Goal: Information Seeking & Learning: Learn about a topic

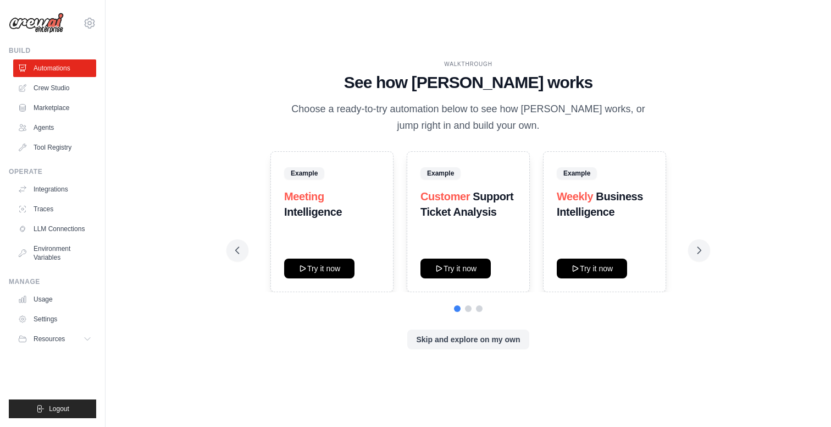
click at [322, 344] on div "Skip and explore on my own" at bounding box center [468, 339] width 466 height 20
click at [697, 245] on icon at bounding box center [699, 250] width 11 height 11
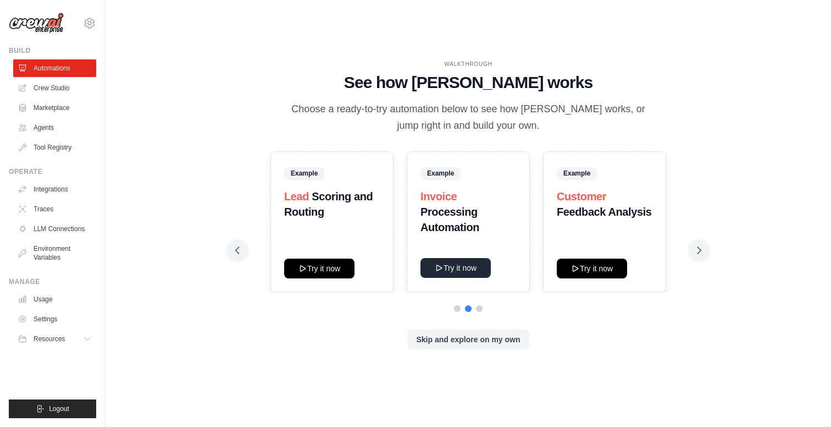
click at [442, 272] on icon at bounding box center [439, 267] width 9 height 9
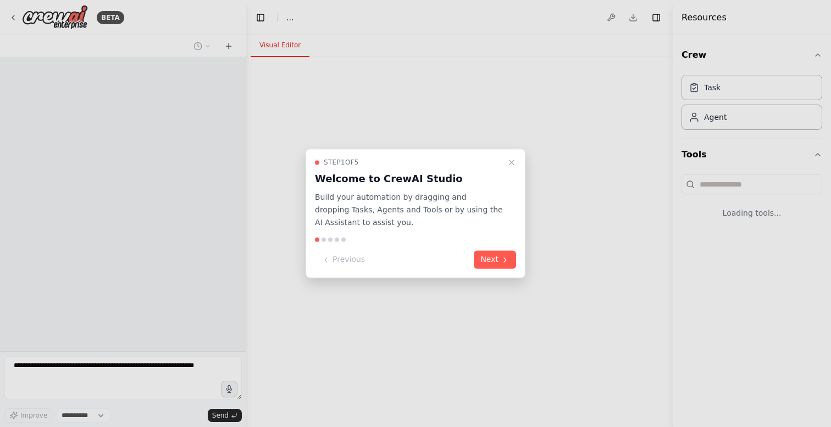
select select "****"
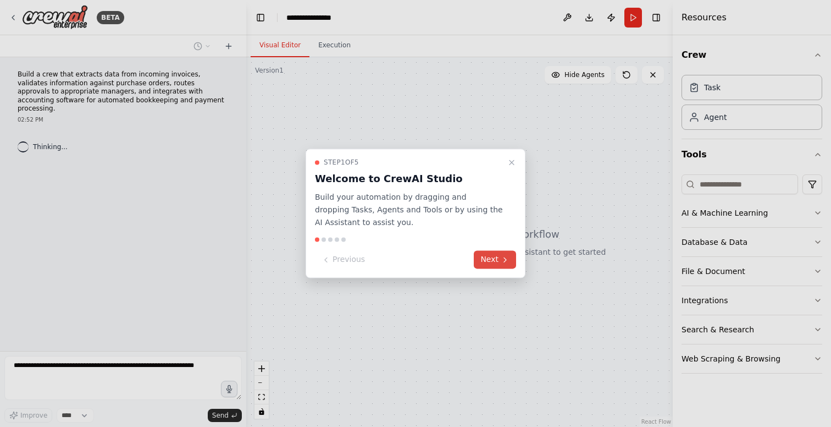
click at [495, 261] on button "Next" at bounding box center [495, 260] width 42 height 18
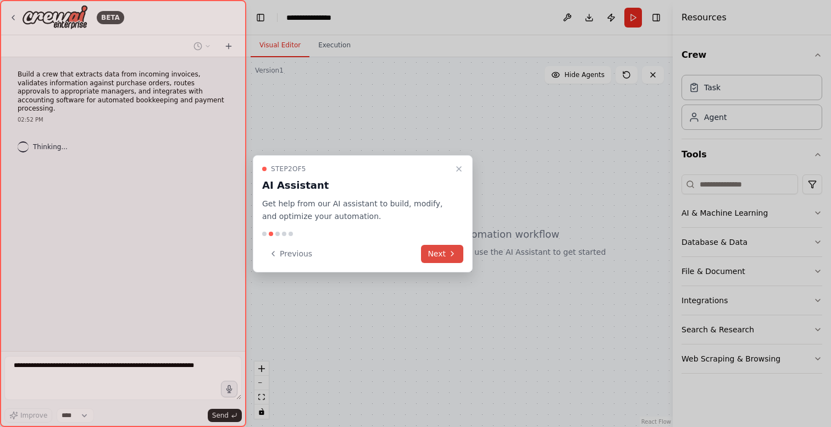
click at [446, 254] on button "Next" at bounding box center [442, 254] width 42 height 18
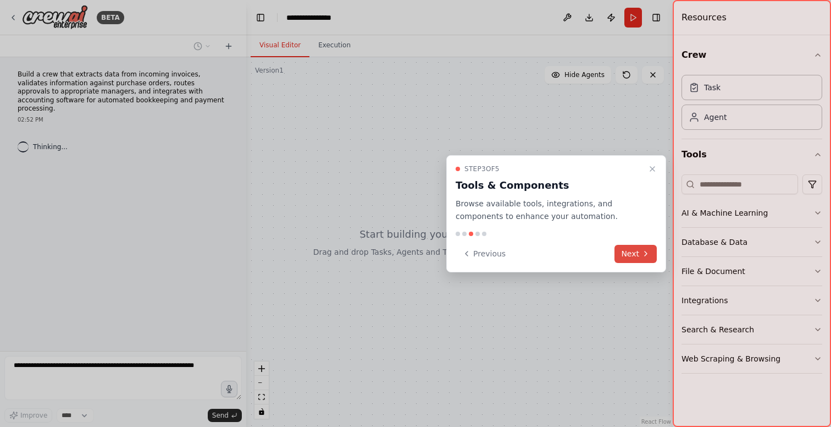
click at [655, 259] on button "Next" at bounding box center [636, 254] width 42 height 18
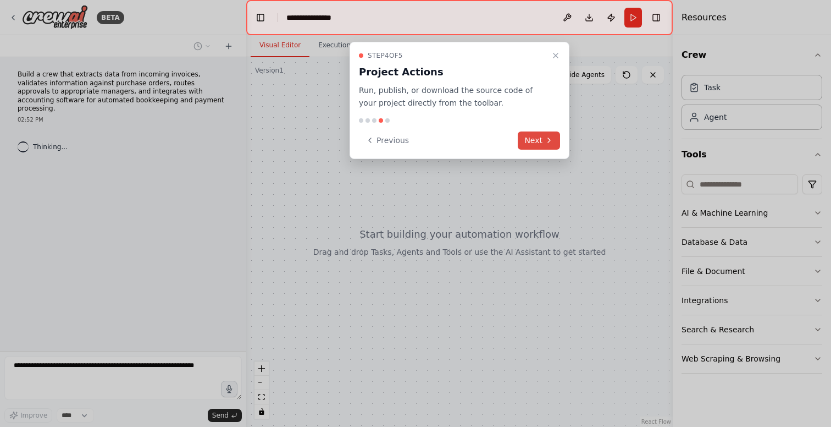
click at [655, 259] on div at bounding box center [415, 213] width 831 height 427
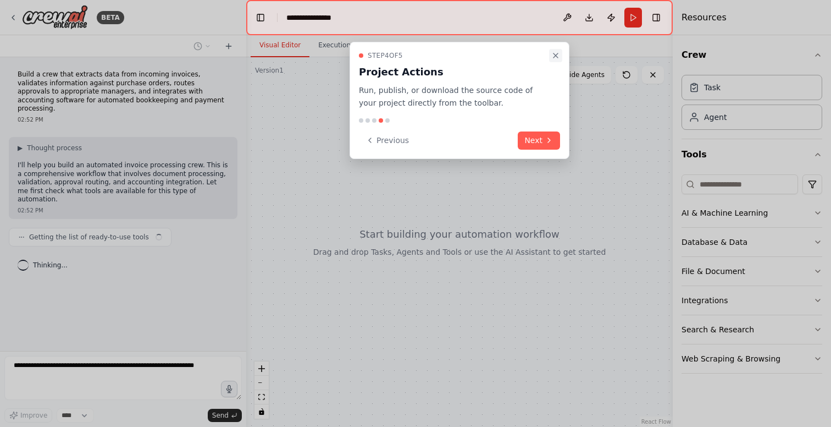
click at [559, 52] on icon "Close walkthrough" at bounding box center [555, 55] width 9 height 9
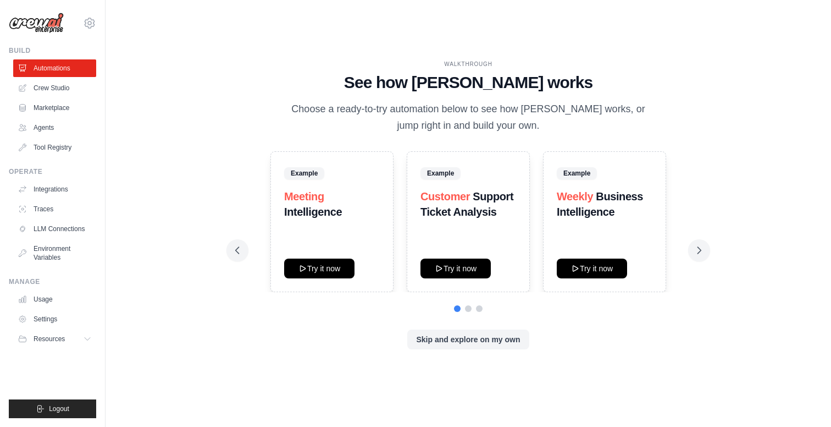
click at [594, 279] on div "Example Weekly Business Intelligence Try it now" at bounding box center [604, 221] width 123 height 141
click at [598, 274] on button "Try it now" at bounding box center [592, 268] width 70 height 20
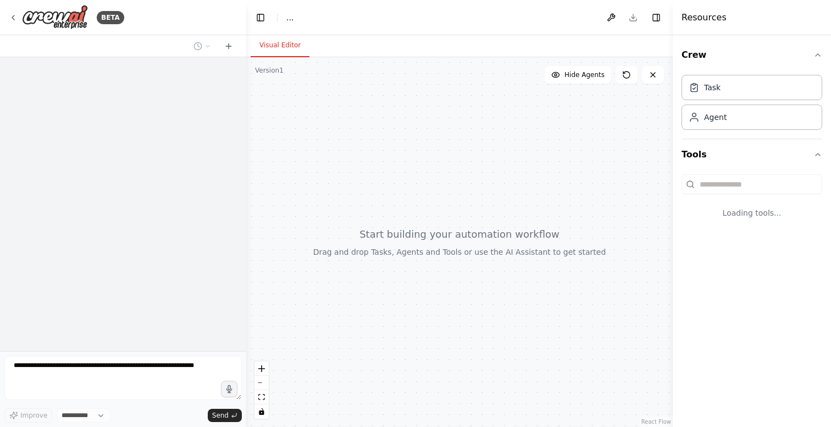
select select "****"
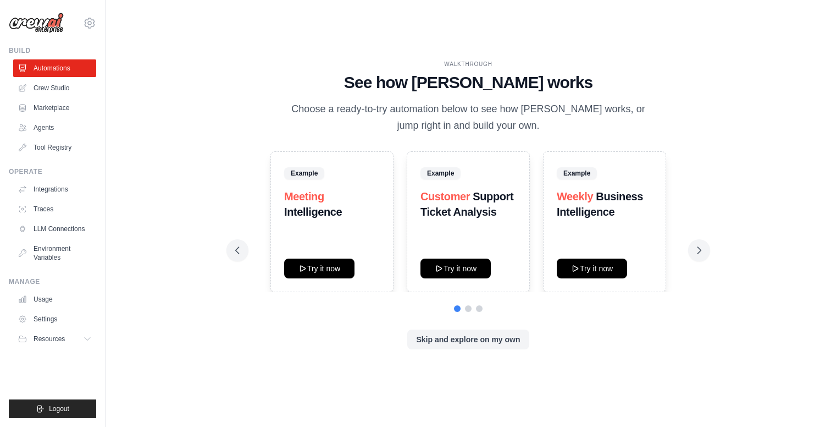
click at [189, 68] on div "WALKTHROUGH See how [PERSON_NAME] works Choose a ready-to-try automation below …" at bounding box center [468, 213] width 690 height 405
click at [161, 197] on div "WALKTHROUGH See how CrewAI works Choose a ready-to-try automation below to see …" at bounding box center [468, 213] width 690 height 405
click at [52, 132] on link "Agents" at bounding box center [55, 128] width 83 height 18
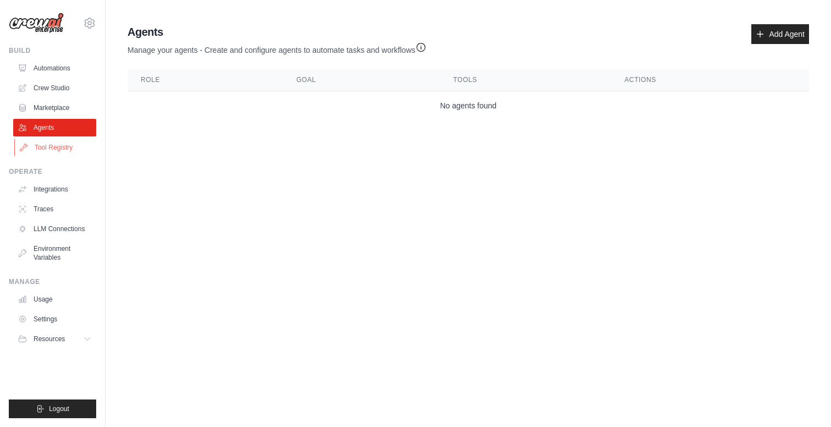
click at [65, 144] on link "Tool Registry" at bounding box center [55, 148] width 83 height 18
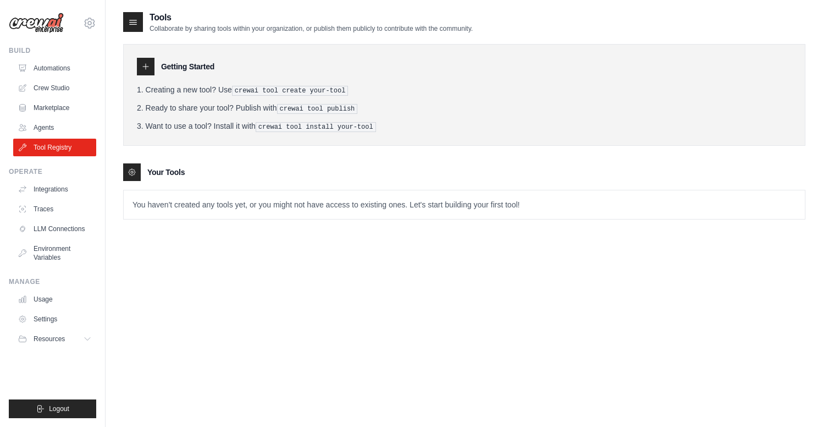
click at [259, 182] on tools-list\a "Your Tools You haven't created any tools yet, or you might not have access to e…" at bounding box center [464, 191] width 682 height 56
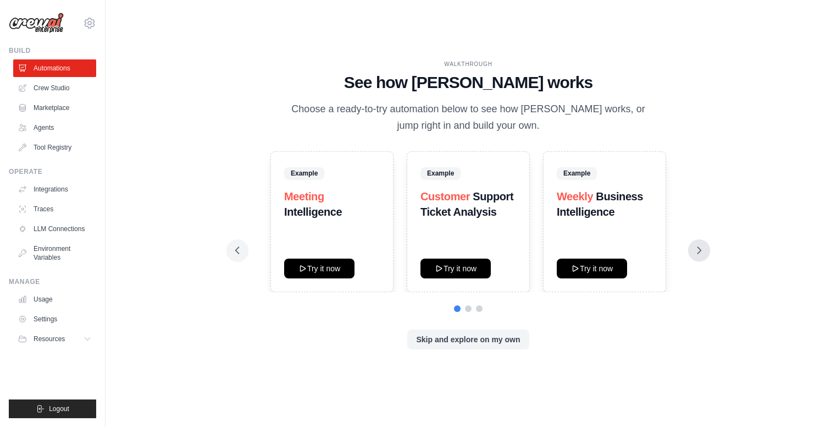
click at [700, 246] on icon at bounding box center [699, 250] width 11 height 11
click at [700, 251] on icon at bounding box center [699, 250] width 3 height 7
click at [234, 246] on icon at bounding box center [237, 250] width 11 height 11
click at [778, 212] on div "WALKTHROUGH See how CrewAI works Choose a ready-to-try automation below to see …" at bounding box center [468, 213] width 690 height 405
click at [217, 123] on div "WALKTHROUGH See how [PERSON_NAME] works Choose a ready-to-try automation below …" at bounding box center [468, 213] width 690 height 405
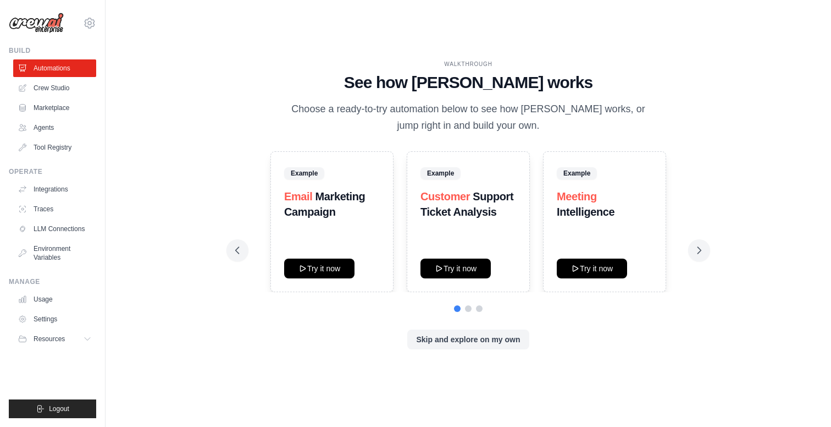
click at [40, 27] on img at bounding box center [36, 23] width 55 height 21
click at [67, 339] on button "Resources" at bounding box center [55, 339] width 83 height 18
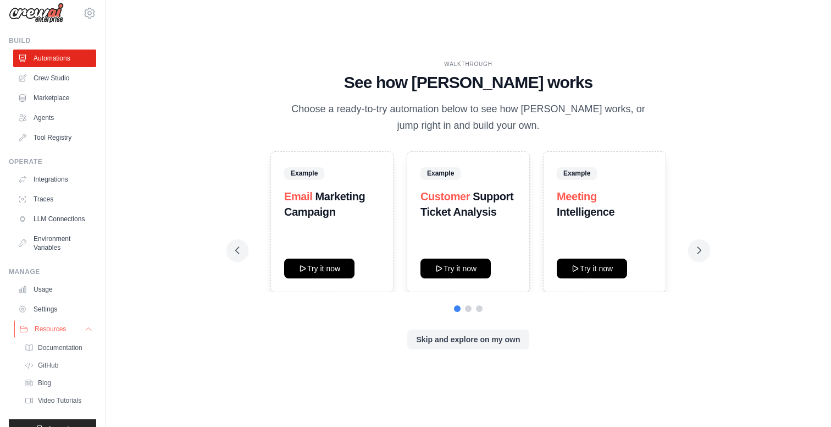
scroll to position [38, 0]
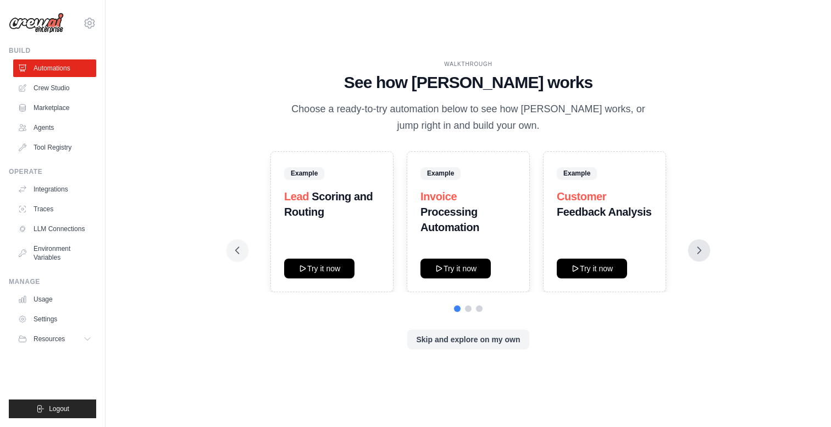
click at [703, 253] on icon at bounding box center [699, 250] width 11 height 11
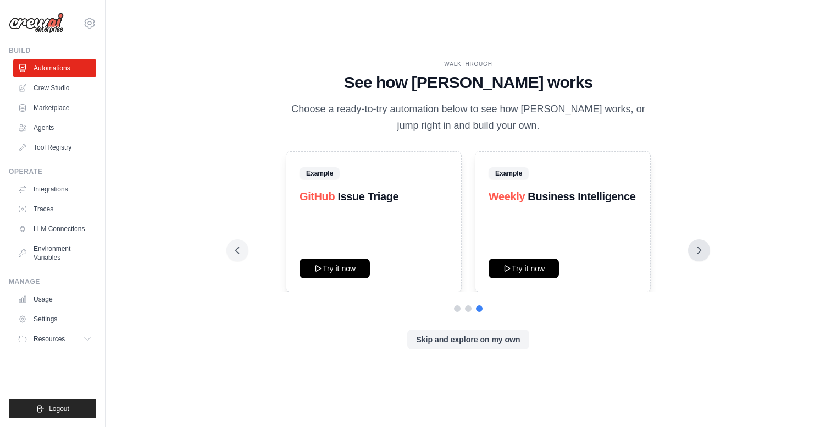
click at [705, 256] on button at bounding box center [699, 250] width 22 height 22
click at [236, 251] on icon at bounding box center [237, 250] width 3 height 7
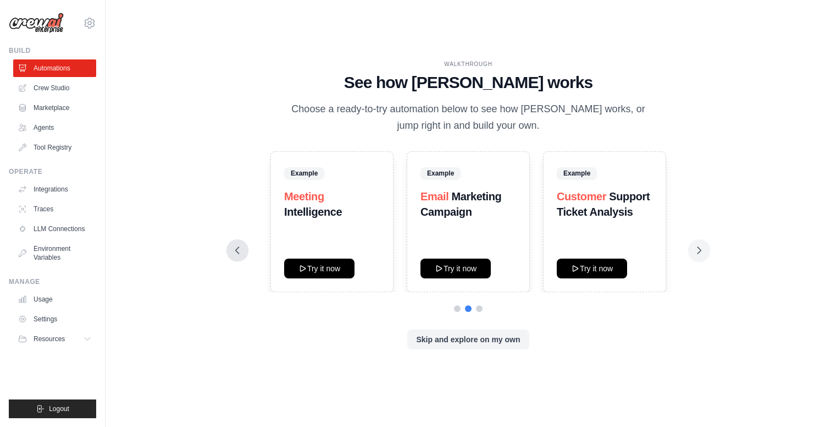
click at [236, 251] on icon at bounding box center [237, 250] width 3 height 7
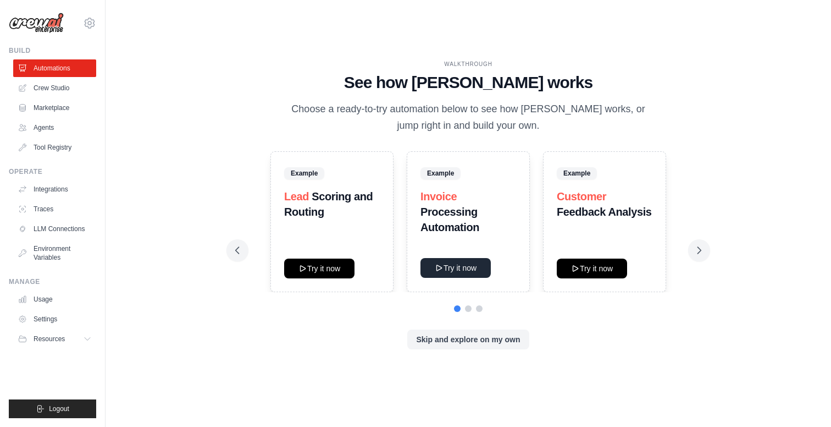
click at [469, 270] on button "Try it now" at bounding box center [456, 268] width 70 height 20
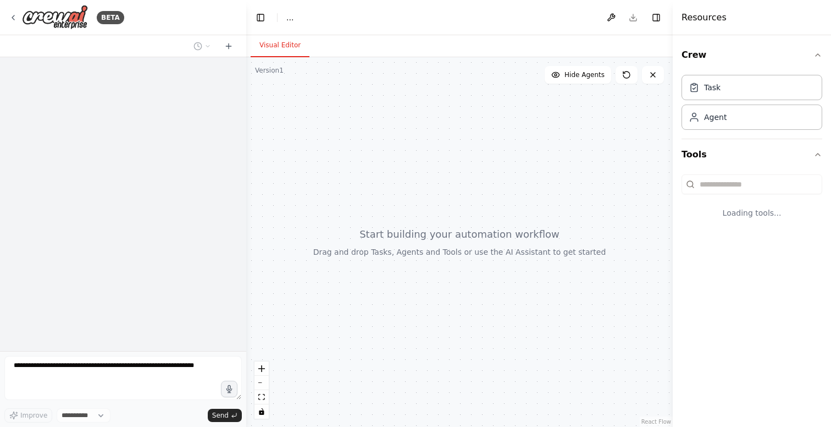
select select "****"
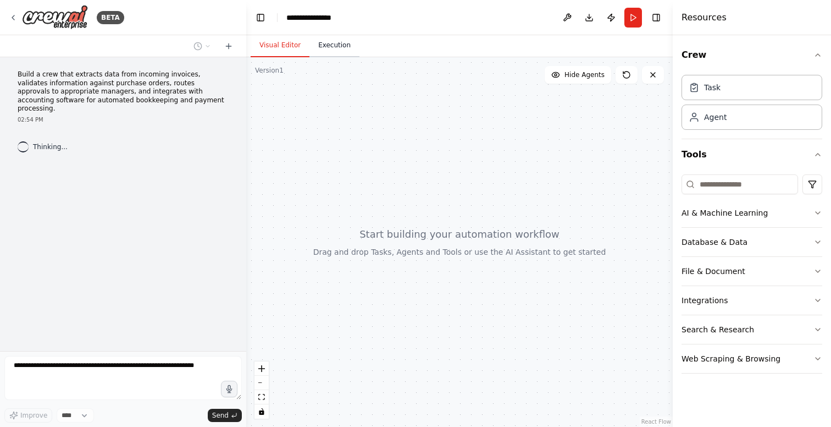
click at [341, 55] on button "Execution" at bounding box center [334, 45] width 50 height 23
click at [282, 52] on button "Visual Editor" at bounding box center [280, 45] width 59 height 23
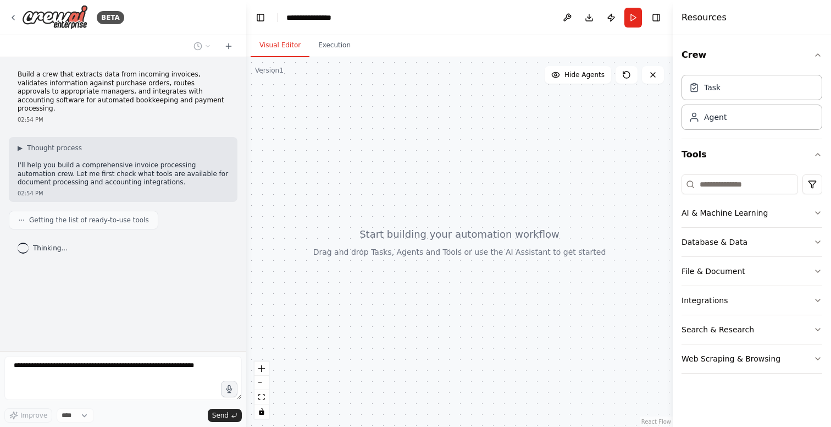
click at [828, 213] on div "Crew Task Agent Tools AI & Machine Learning Database & Data File & Document Int…" at bounding box center [752, 230] width 158 height 391
click at [816, 214] on icon "button" at bounding box center [818, 212] width 9 height 9
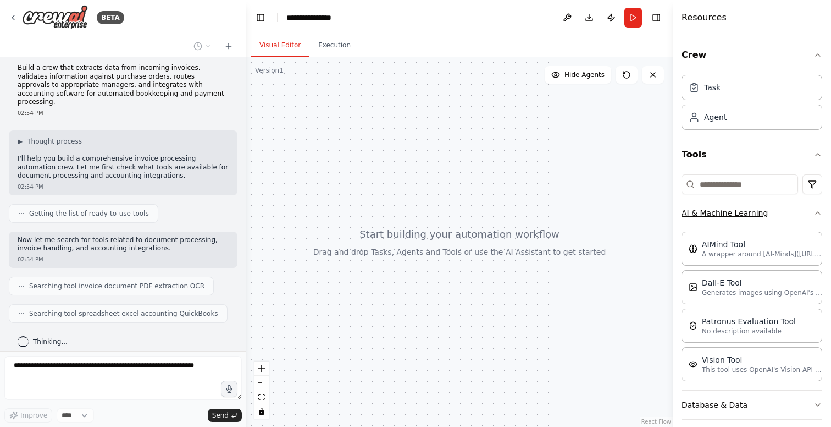
scroll to position [34, 0]
